Goal: Task Accomplishment & Management: Complete application form

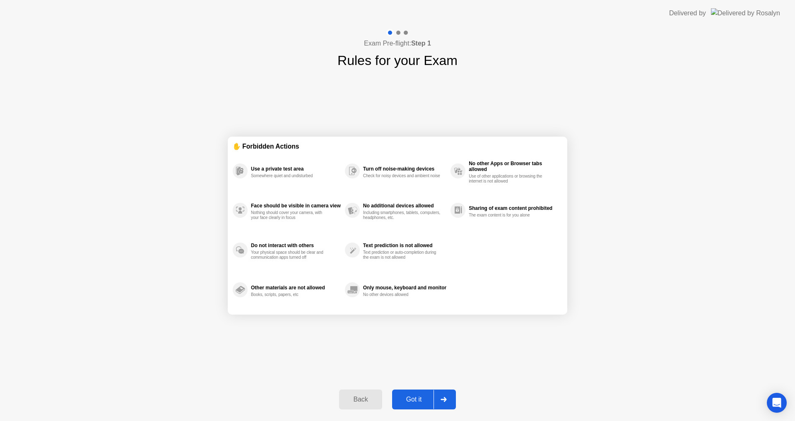
click at [444, 404] on div at bounding box center [444, 399] width 20 height 19
select select "Available cameras"
select select "Available speakers"
select select "Available microphones"
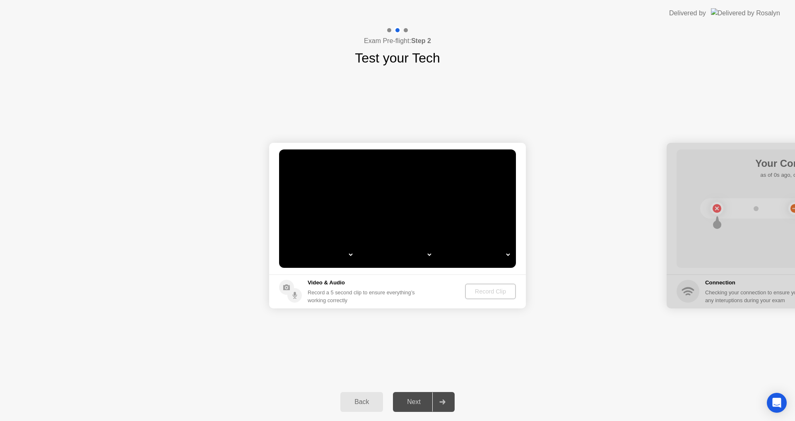
select select "*"
select select "*******"
select select "**********"
select select "*******"
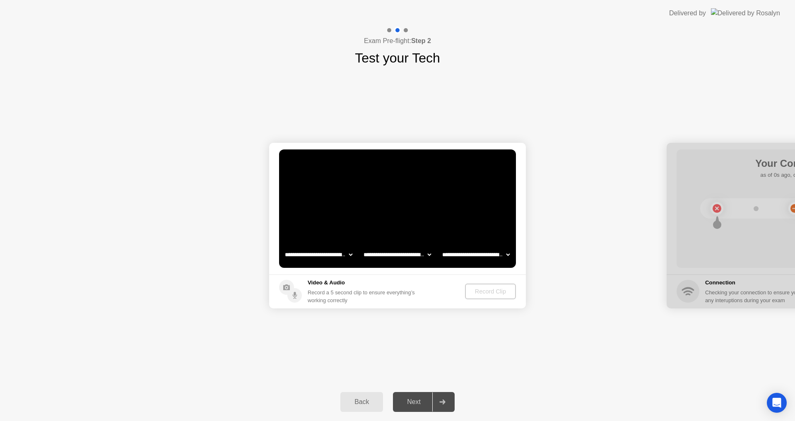
click at [364, 408] on button "Back" at bounding box center [361, 402] width 43 height 20
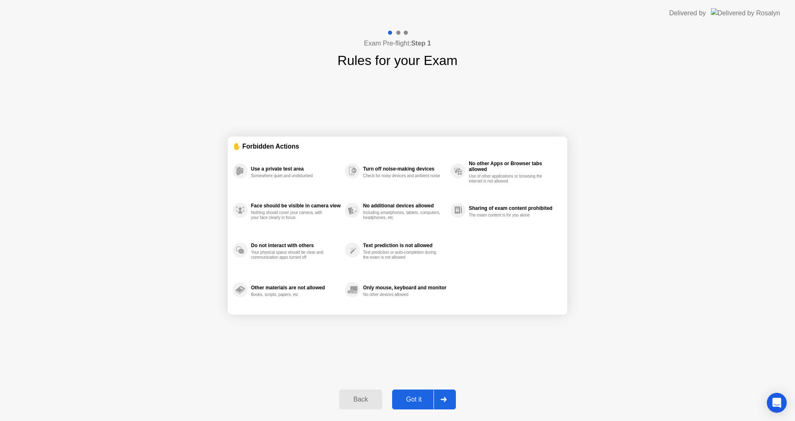
click at [424, 396] on div "Got it" at bounding box center [414, 399] width 39 height 7
select select "**********"
select select "*******"
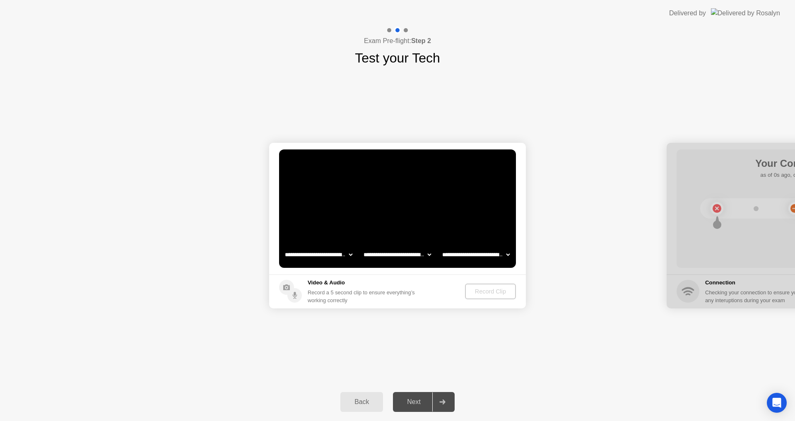
click at [367, 403] on div "Back" at bounding box center [362, 401] width 38 height 7
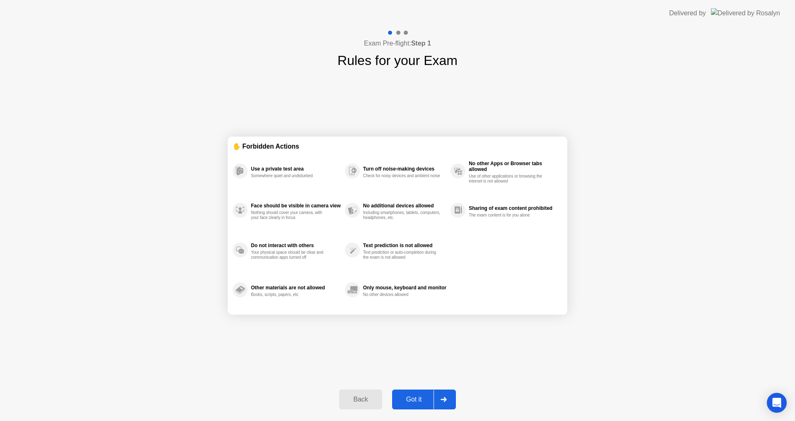
click at [452, 397] on div at bounding box center [444, 399] width 20 height 19
select select "**********"
select select "*******"
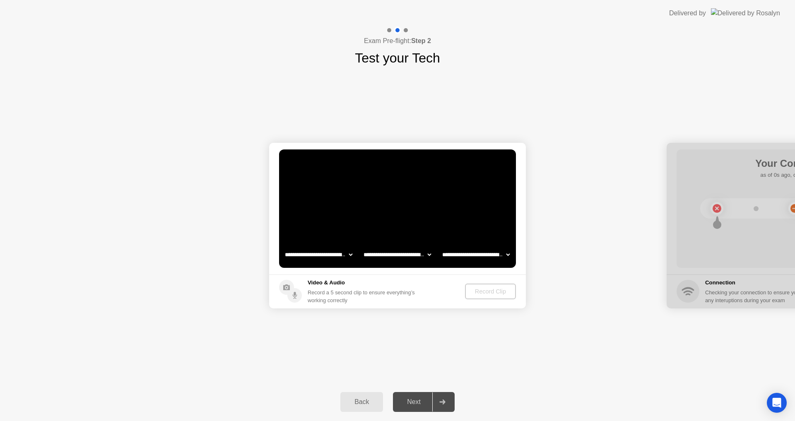
click at [358, 404] on div "Back" at bounding box center [362, 401] width 38 height 7
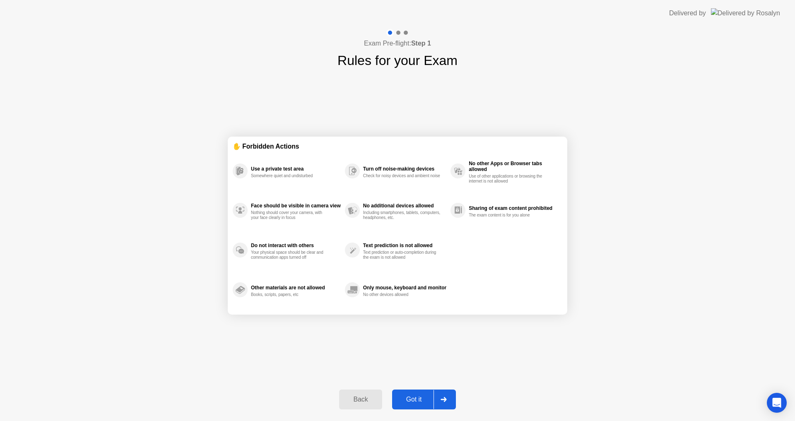
click at [439, 395] on div at bounding box center [444, 399] width 20 height 19
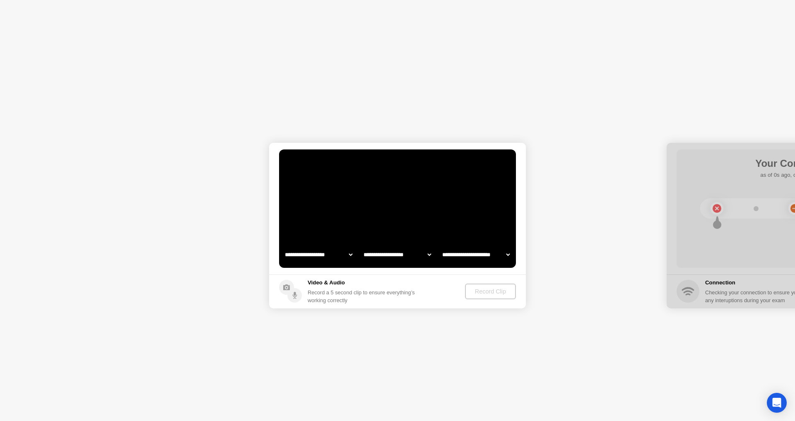
select select "**********"
select select "*******"
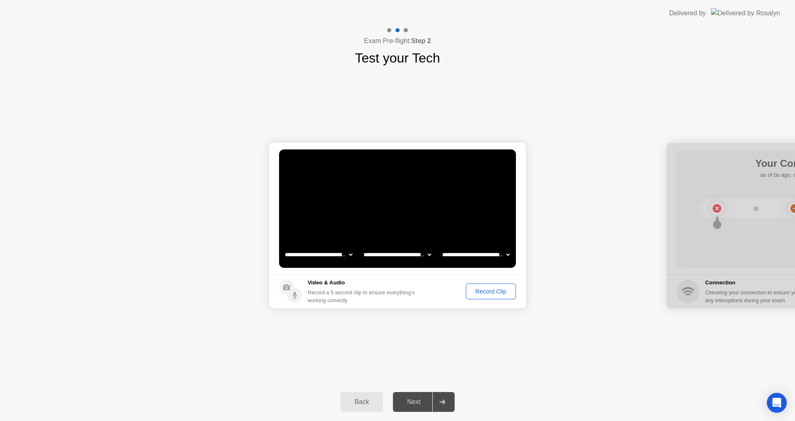
click at [501, 291] on div "Record Clip" at bounding box center [491, 291] width 44 height 7
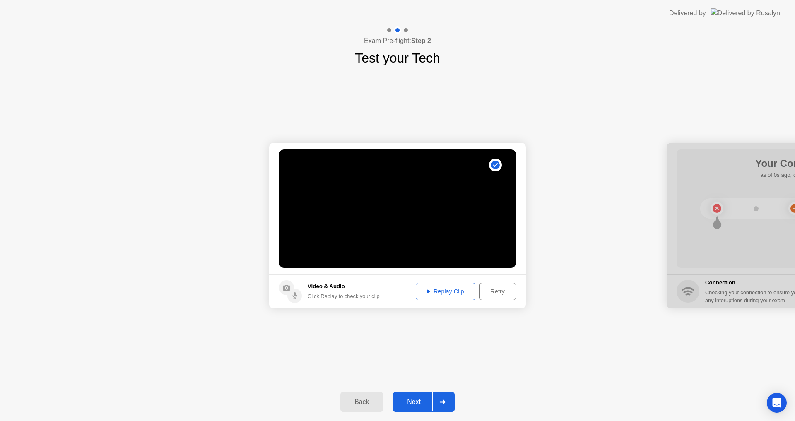
click at [441, 403] on icon at bounding box center [442, 402] width 6 height 5
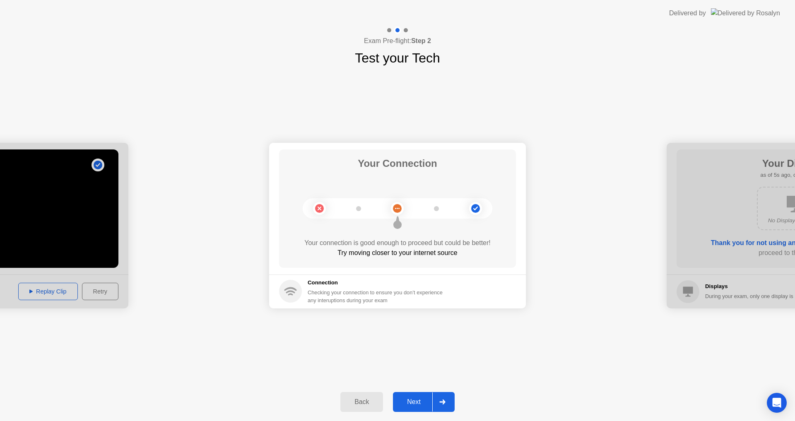
click at [442, 401] on icon at bounding box center [442, 402] width 6 height 5
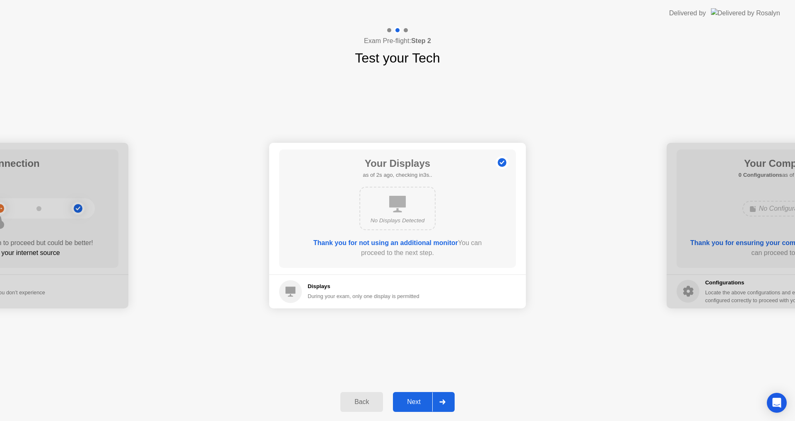
click at [448, 399] on div at bounding box center [442, 402] width 20 height 19
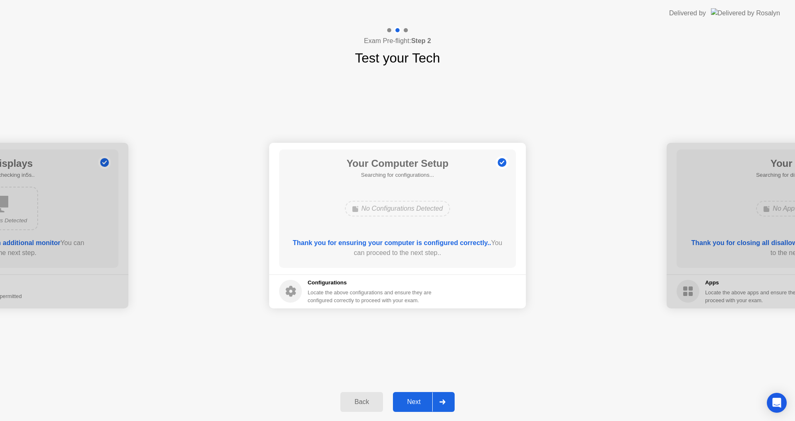
click at [443, 406] on div at bounding box center [442, 402] width 20 height 19
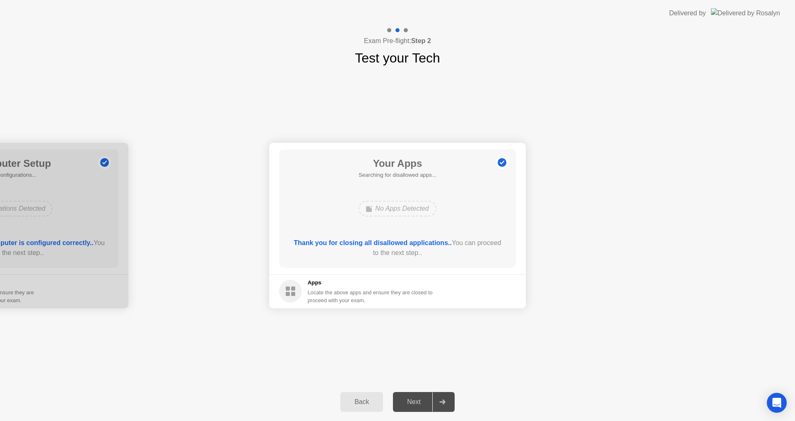
click at [364, 402] on div "Back" at bounding box center [362, 401] width 38 height 7
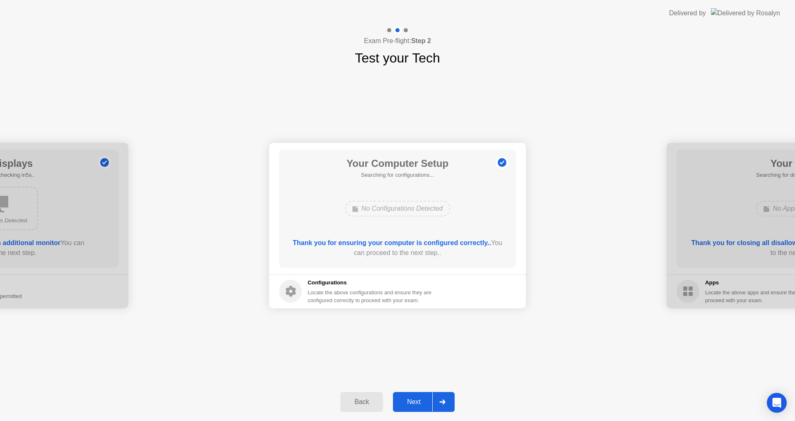
click at [448, 408] on div at bounding box center [442, 402] width 20 height 19
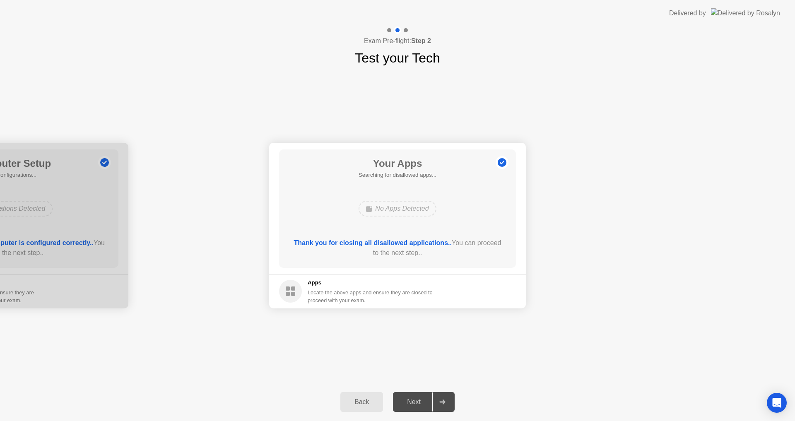
click at [485, 284] on footer "Apps Locate the above apps and ensure they are closed to proceed with your exam." at bounding box center [397, 292] width 257 height 34
click at [416, 398] on div "Next" at bounding box center [414, 401] width 37 height 7
click at [450, 402] on div at bounding box center [442, 402] width 20 height 19
click at [365, 403] on div "Back" at bounding box center [362, 401] width 38 height 7
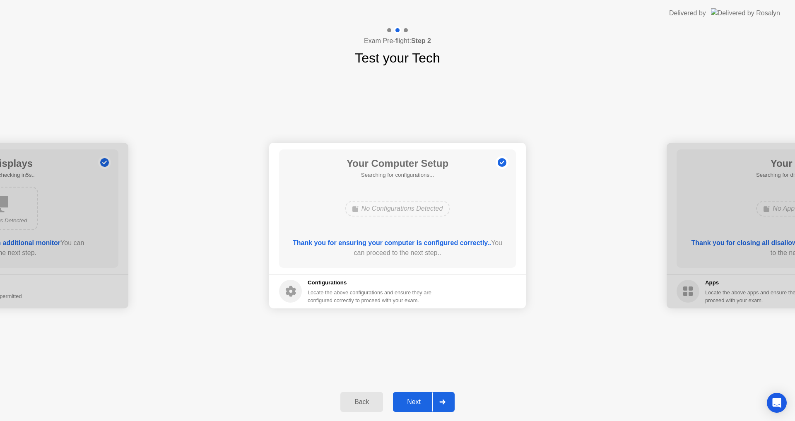
click at [367, 403] on div "Back" at bounding box center [362, 401] width 38 height 7
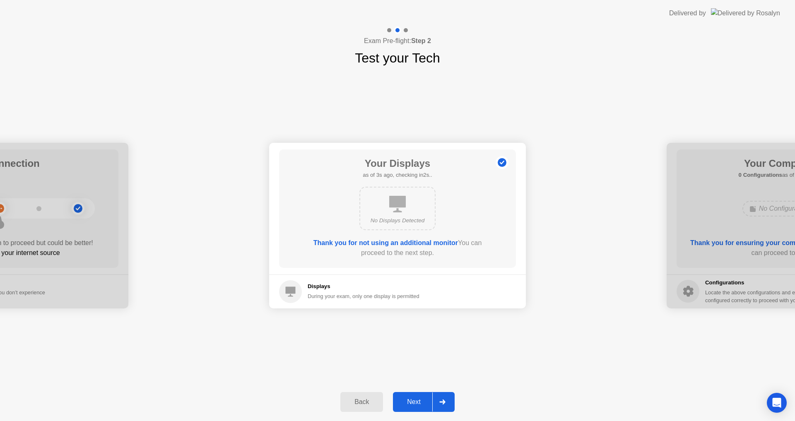
click at [447, 402] on div at bounding box center [442, 402] width 20 height 19
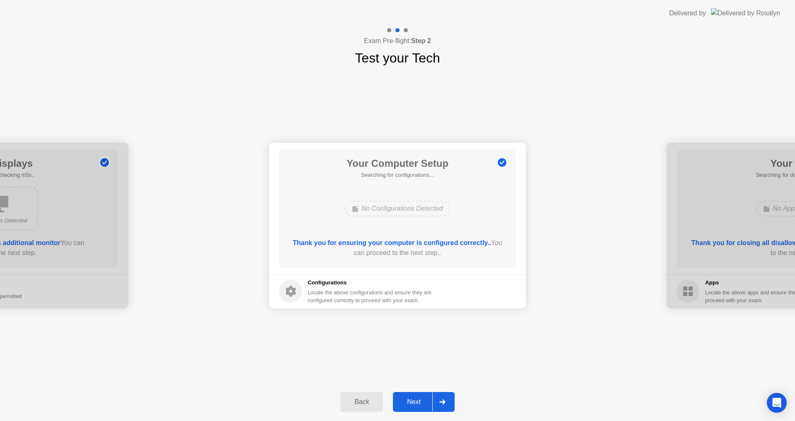
click at [444, 403] on div at bounding box center [442, 402] width 20 height 19
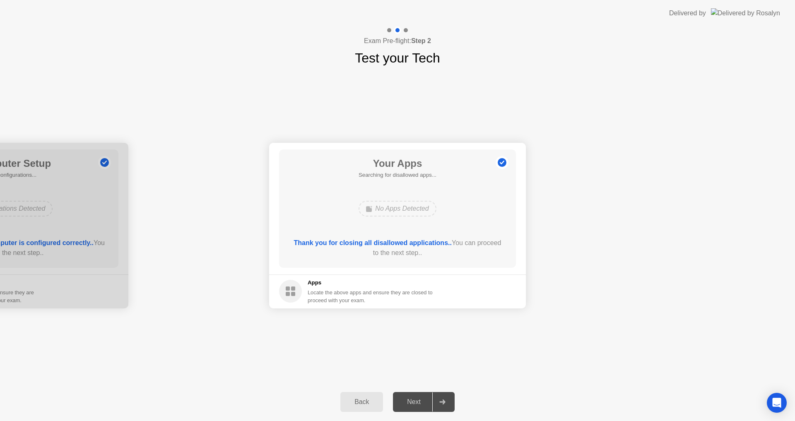
click at [505, 285] on footer "Apps Locate the above apps and ensure they are closed to proceed with your exam." at bounding box center [397, 292] width 257 height 34
click at [504, 287] on footer "Apps Locate the above apps and ensure they are closed to proceed with your exam." at bounding box center [397, 292] width 257 height 34
click at [502, 287] on footer "Apps Locate the above apps and ensure they are closed to proceed with your exam." at bounding box center [397, 292] width 257 height 34
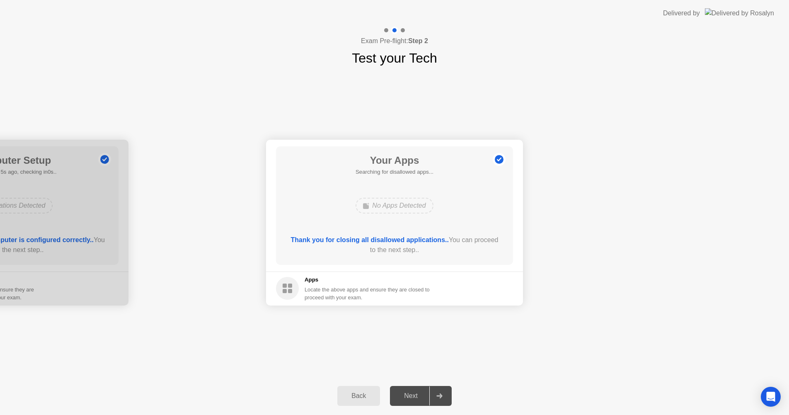
click at [488, 287] on footer "Apps Locate the above apps and ensure they are closed to proceed with your exam." at bounding box center [394, 288] width 257 height 34
click at [632, 9] on header "Delivered by" at bounding box center [394, 13] width 789 height 27
click at [365, 395] on div "Back" at bounding box center [359, 395] width 38 height 7
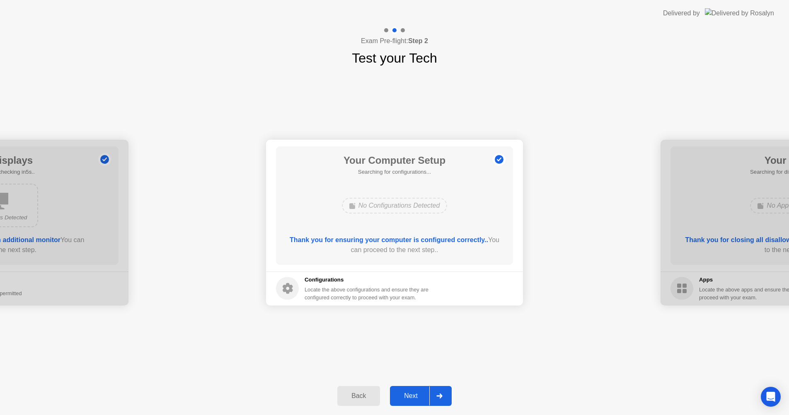
click at [364, 395] on div "Back" at bounding box center [359, 395] width 38 height 7
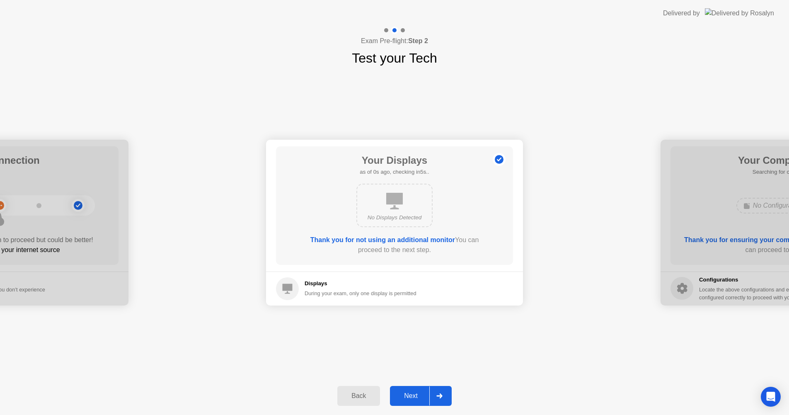
click at [360, 397] on div "Back" at bounding box center [359, 395] width 38 height 7
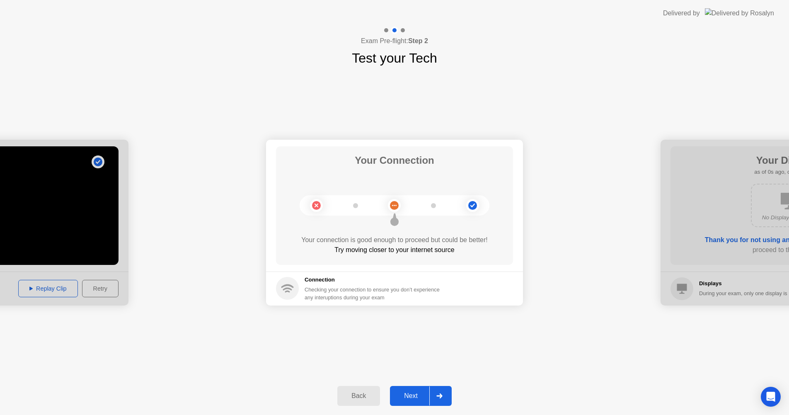
click at [359, 397] on div "Back" at bounding box center [359, 395] width 38 height 7
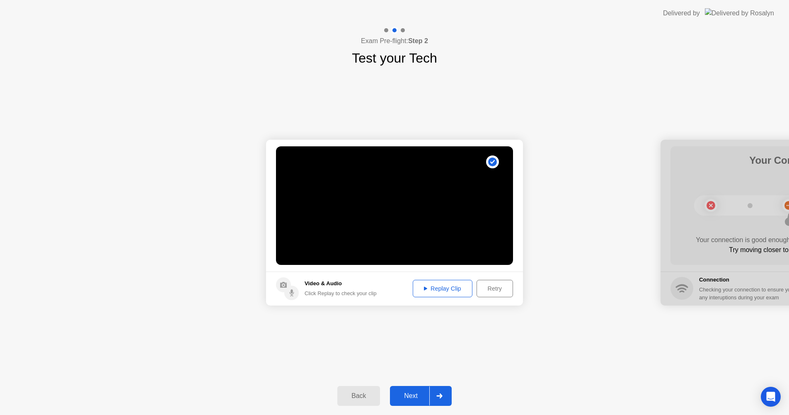
click at [493, 283] on button "Retry" at bounding box center [494, 288] width 36 height 17
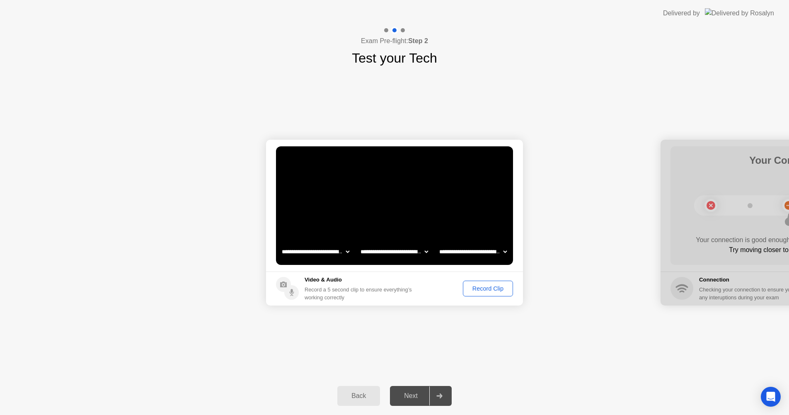
click at [490, 285] on div "Record Clip" at bounding box center [488, 288] width 44 height 7
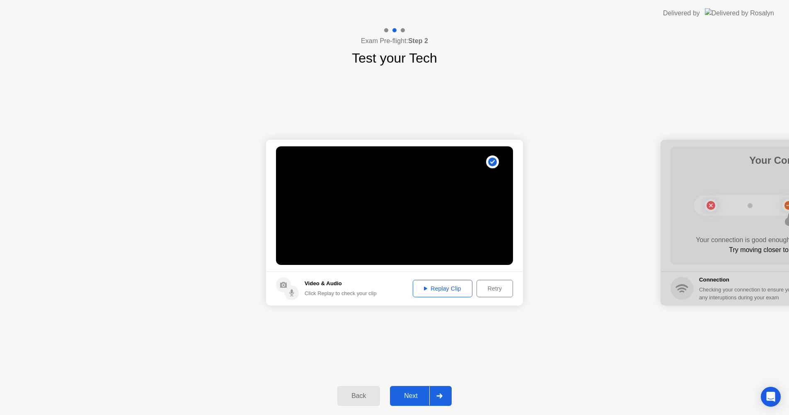
click at [449, 398] on div at bounding box center [439, 395] width 20 height 19
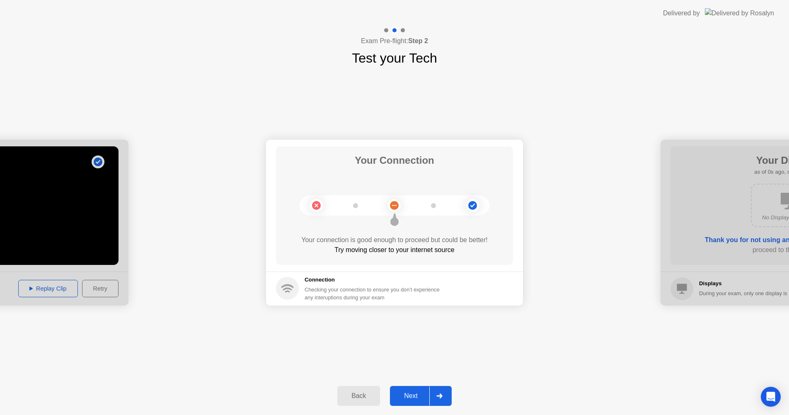
click at [359, 283] on h5 "Connection" at bounding box center [374, 279] width 140 height 8
click at [443, 398] on div at bounding box center [439, 395] width 20 height 19
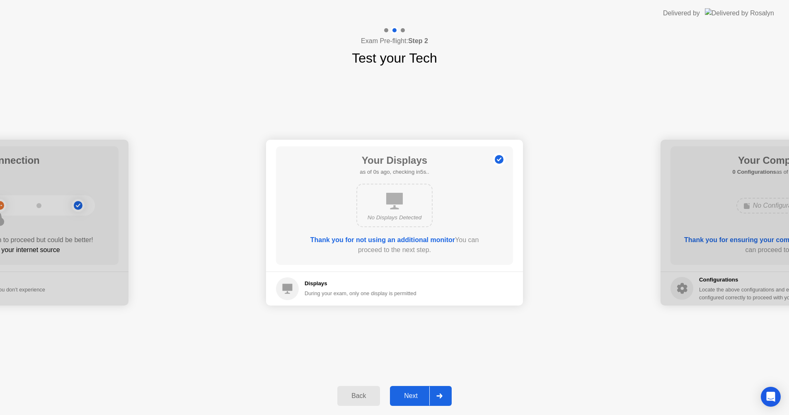
click at [441, 398] on div at bounding box center [439, 395] width 20 height 19
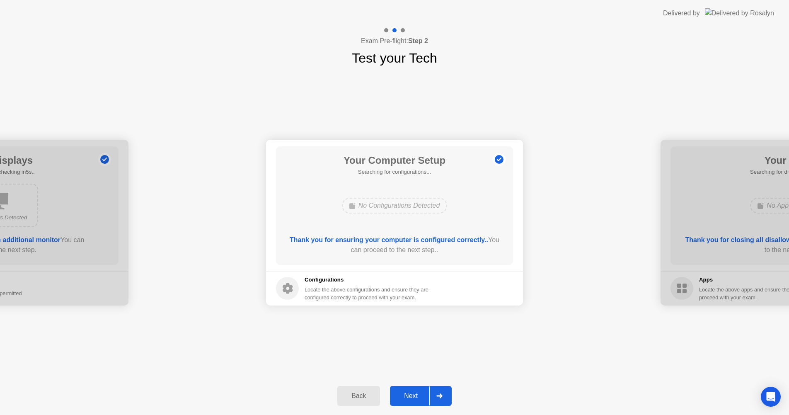
click at [439, 400] on div at bounding box center [439, 395] width 20 height 19
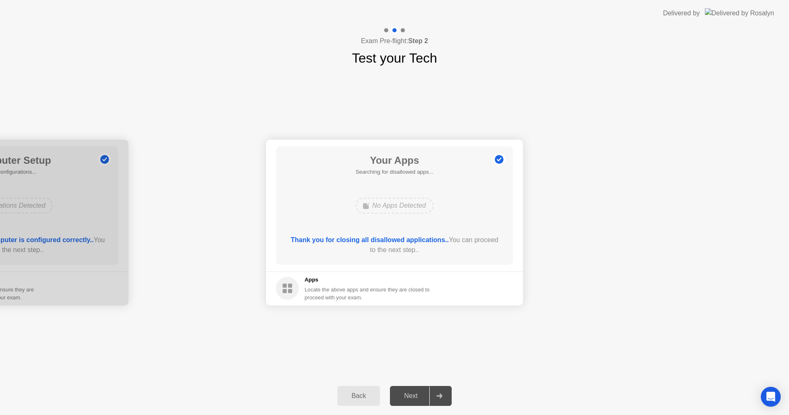
click at [449, 291] on footer "Apps Locate the above apps and ensure they are closed to proceed with your exam." at bounding box center [394, 288] width 257 height 34
click at [451, 287] on footer "Apps Locate the above apps and ensure they are closed to proceed with your exam." at bounding box center [394, 288] width 257 height 34
click at [458, 285] on footer "Apps Locate the above apps and ensure they are closed to proceed with your exam." at bounding box center [394, 288] width 257 height 34
click at [468, 288] on footer "Apps Locate the above apps and ensure they are closed to proceed with your exam." at bounding box center [394, 288] width 257 height 34
click at [468, 283] on footer "Apps Locate the above apps and ensure they are closed to proceed with your exam." at bounding box center [394, 288] width 257 height 34
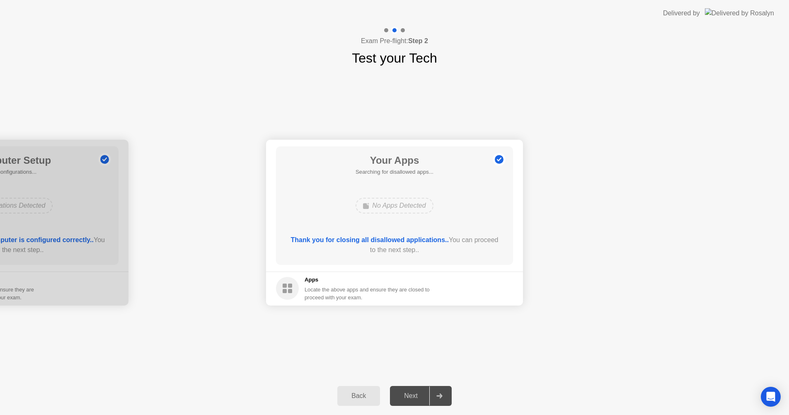
click at [471, 281] on footer "Apps Locate the above apps and ensure they are closed to proceed with your exam." at bounding box center [394, 288] width 257 height 34
click at [470, 277] on footer "Apps Locate the above apps and ensure they are closed to proceed with your exam." at bounding box center [394, 288] width 257 height 34
click at [465, 276] on footer "Apps Locate the above apps and ensure they are closed to proceed with your exam." at bounding box center [394, 288] width 257 height 34
click at [468, 275] on footer "Apps Locate the above apps and ensure they are closed to proceed with your exam." at bounding box center [394, 288] width 257 height 34
click at [472, 284] on footer "Apps Locate the above apps and ensure they are closed to proceed with your exam." at bounding box center [394, 288] width 257 height 34
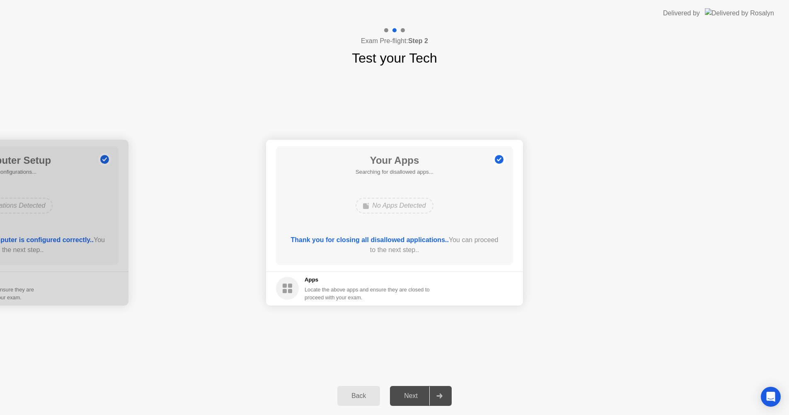
click at [472, 282] on footer "Apps Locate the above apps and ensure they are closed to proceed with your exam." at bounding box center [394, 288] width 257 height 34
click at [476, 281] on footer "Apps Locate the above apps and ensure they are closed to proceed with your exam." at bounding box center [394, 288] width 257 height 34
click at [476, 282] on footer "Apps Locate the above apps and ensure they are closed to proceed with your exam." at bounding box center [394, 288] width 257 height 34
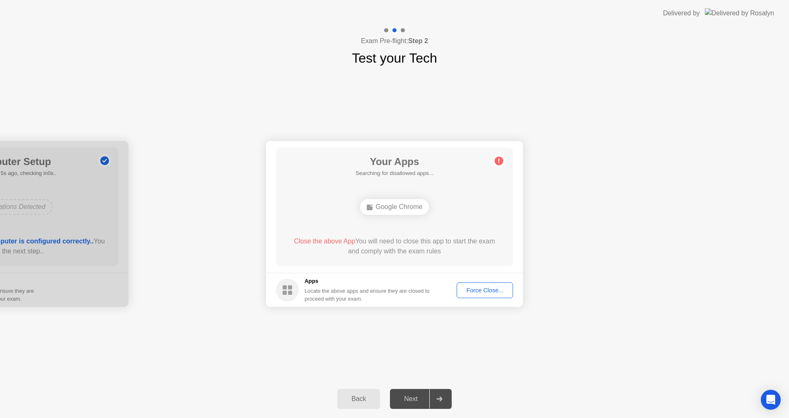
click at [500, 290] on div "Force Close..." at bounding box center [484, 290] width 51 height 7
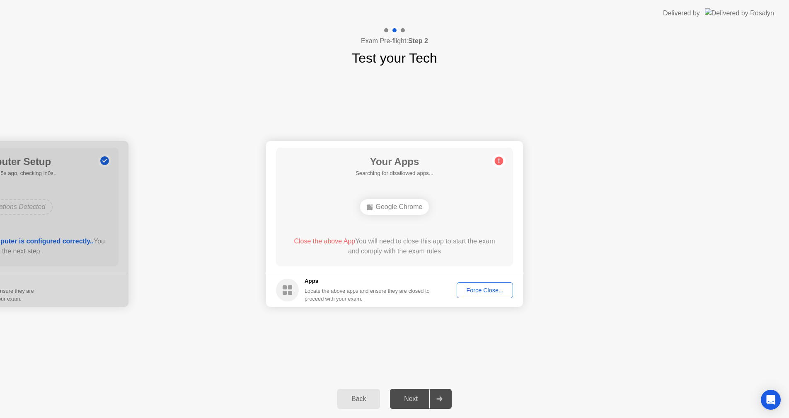
click at [469, 287] on div "Force Close..." at bounding box center [484, 290] width 51 height 7
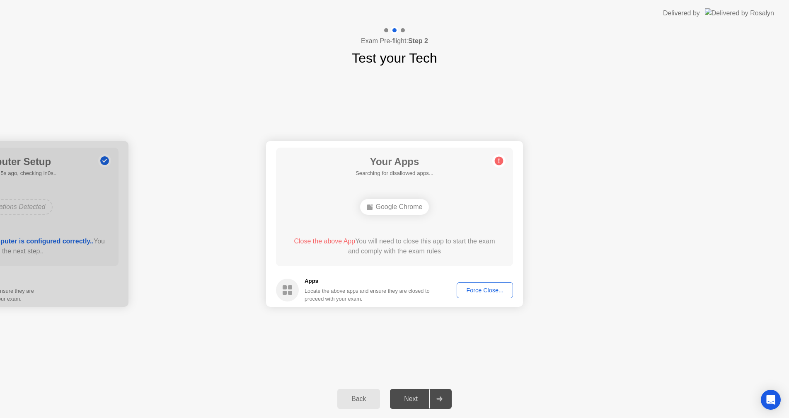
click at [495, 287] on div "Force Close..." at bounding box center [484, 290] width 51 height 7
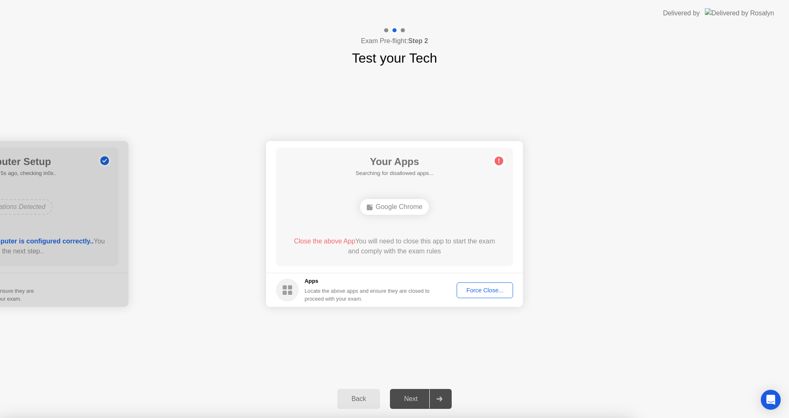
drag, startPoint x: 368, startPoint y: 253, endPoint x: 367, endPoint y: 257, distance: 4.7
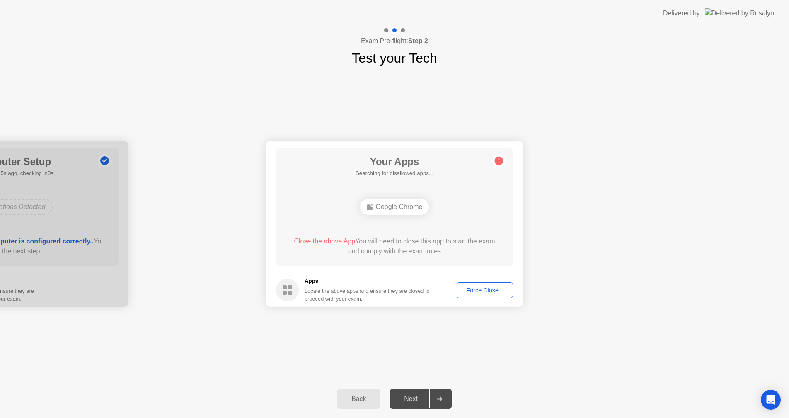
click at [471, 290] on div "Force Close..." at bounding box center [484, 290] width 51 height 7
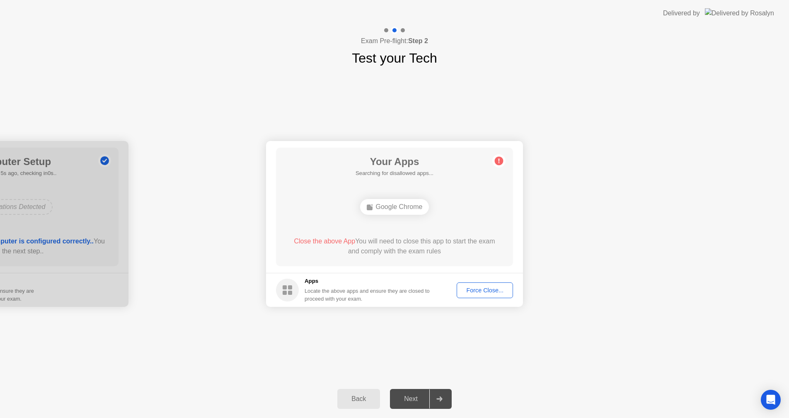
click at [480, 292] on div "Force Close..." at bounding box center [484, 290] width 51 height 7
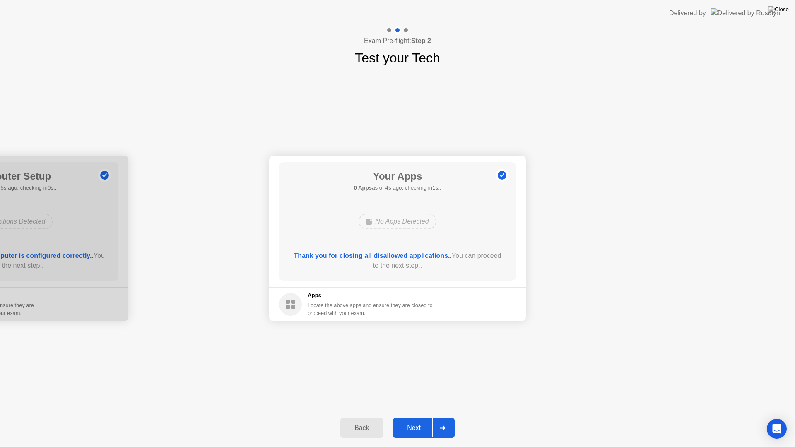
click at [424, 421] on div "Next" at bounding box center [414, 428] width 37 height 7
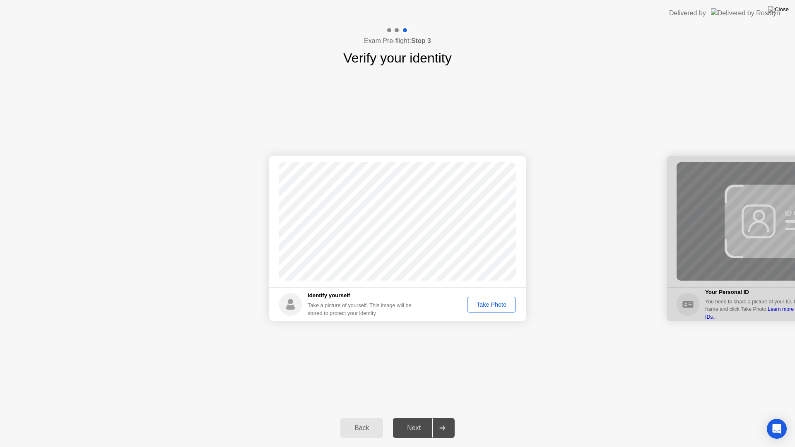
click at [487, 302] on div "Take Photo" at bounding box center [491, 305] width 43 height 7
click at [450, 421] on div at bounding box center [442, 428] width 20 height 19
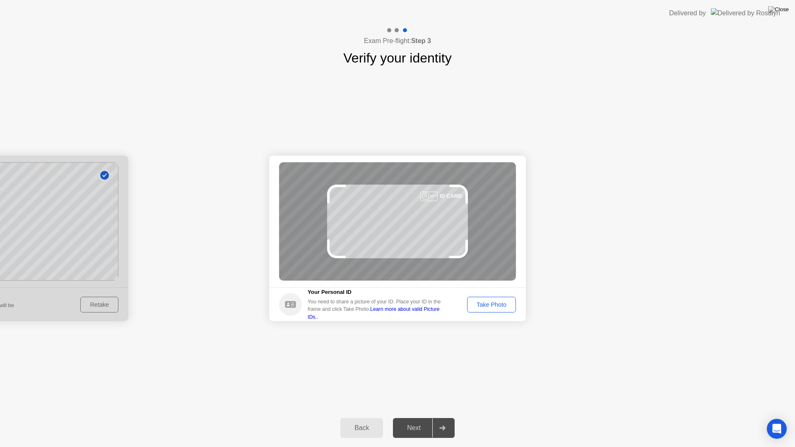
click at [479, 307] on div "Take Photo" at bounding box center [491, 305] width 43 height 7
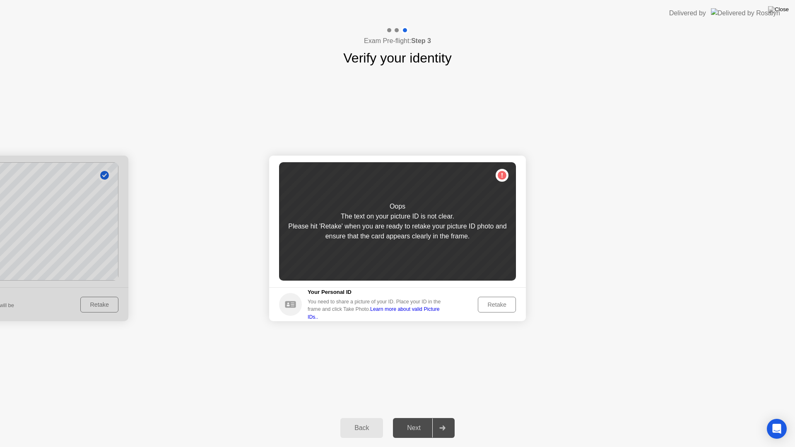
click at [481, 307] on button "Retake" at bounding box center [497, 305] width 38 height 16
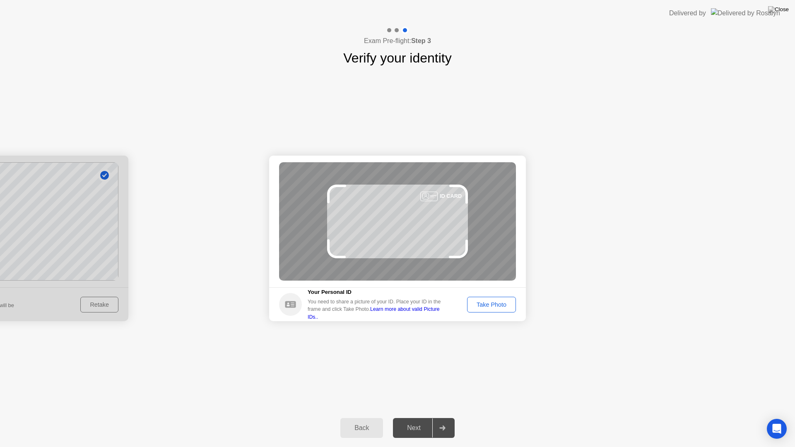
click at [467, 306] on button "Take Photo" at bounding box center [491, 305] width 49 height 16
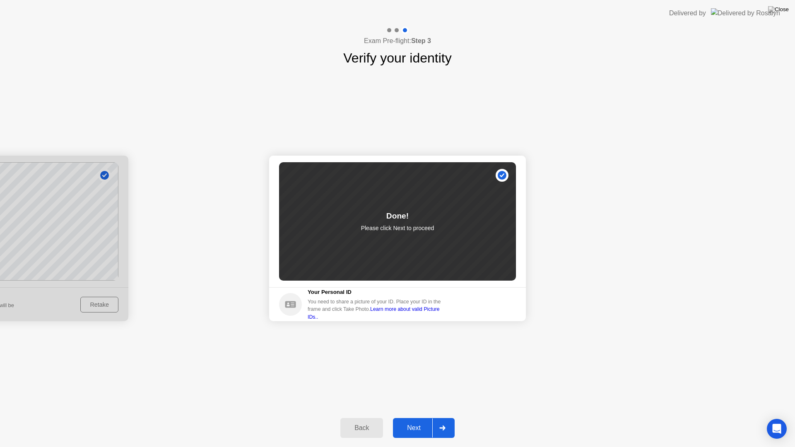
click at [418, 421] on div "Next" at bounding box center [414, 428] width 37 height 7
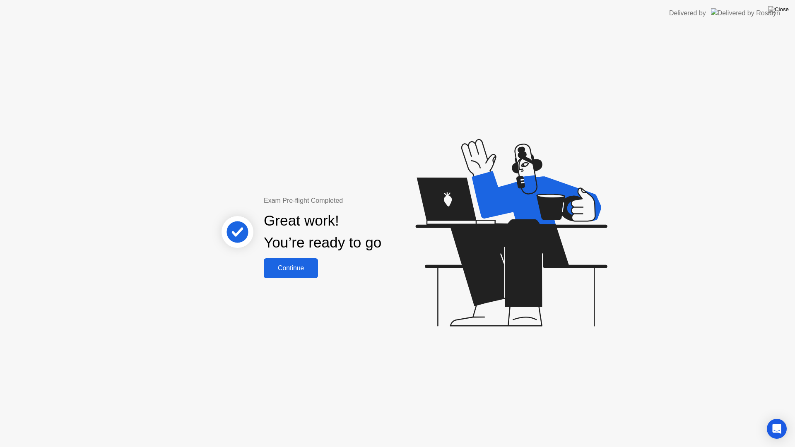
click at [297, 275] on button "Continue" at bounding box center [291, 268] width 54 height 20
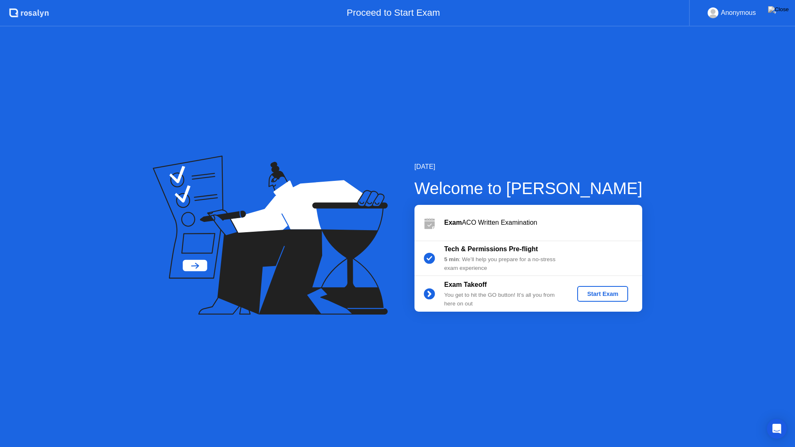
click at [611, 291] on div "Start Exam" at bounding box center [603, 294] width 44 height 7
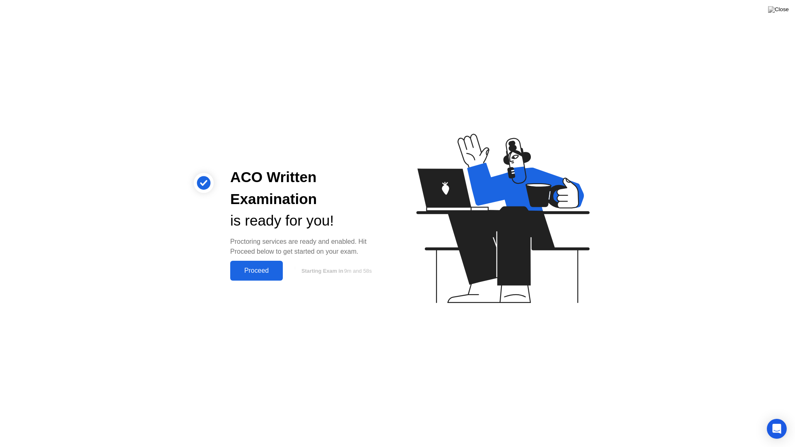
drag, startPoint x: 253, startPoint y: 268, endPoint x: 258, endPoint y: 265, distance: 6.5
click at [253, 268] on div "Proceed" at bounding box center [257, 270] width 48 height 7
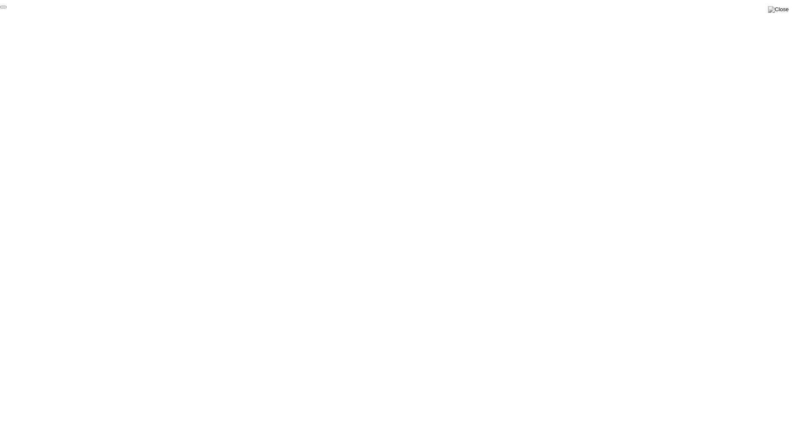
click div "End Proctoring Session"
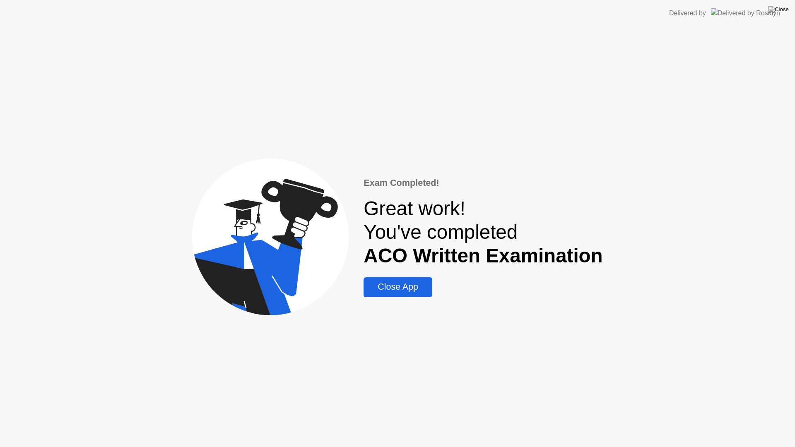
click at [429, 283] on div "Close App" at bounding box center [397, 287] width 63 height 10
